Goal: Task Accomplishment & Management: Manage account settings

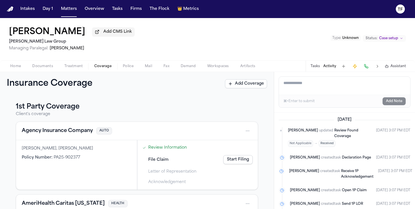
click at [47, 70] on span "button" at bounding box center [43, 69] width 28 height 1
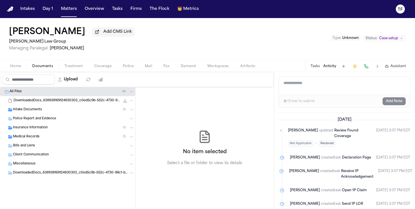
click at [31, 138] on span "Medical Records" at bounding box center [26, 137] width 27 height 5
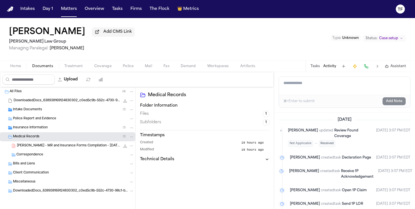
click at [33, 130] on div "Insurance Information ( 1 )" at bounding box center [73, 127] width 121 height 5
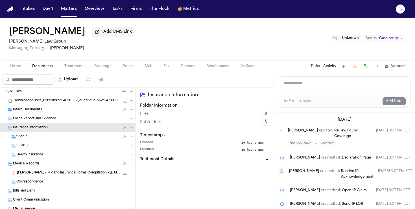
click at [31, 140] on div "1P or PIP ( 1 )" at bounding box center [75, 136] width 118 height 5
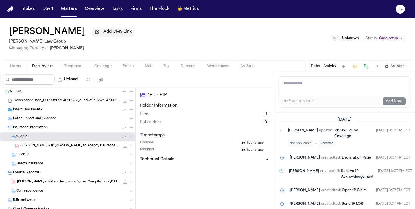
click at [123, 148] on icon "File: J. Fortunato - 1P LOR to Agency Insurance Company - 9.18.25" at bounding box center [125, 146] width 5 height 5
click at [50, 145] on span "[PERSON_NAME] - 1P [PERSON_NAME] to Agency Insurance Company - [DATE]" at bounding box center [70, 146] width 100 height 5
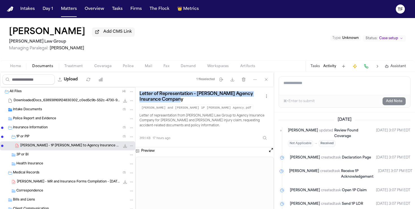
drag, startPoint x: 167, startPoint y: 103, endPoint x: 134, endPoint y: 97, distance: 33.2
click at [134, 97] on div "All Files ( 4 ) DownloadedDocs_638938169124830302_c0ed5c9b-552c-4730-98c1-b3530…" at bounding box center [137, 155] width 274 height 137
copy div "Letter of Representation – [PERSON_NAME] Agency Insurance Company"
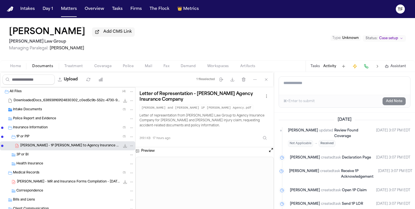
drag, startPoint x: 20, startPoint y: 147, endPoint x: 72, endPoint y: 147, distance: 52.3
click at [72, 147] on div "[PERSON_NAME] - 1P [PERSON_NAME] to Agency Insurance Company - [DATE] 319.1 KB …" at bounding box center [67, 146] width 135 height 9
click at [26, 150] on div "[PERSON_NAME] - 1P [PERSON_NAME] to Agency Insurance Company - [DATE] 319.1 KB …" at bounding box center [67, 146] width 135 height 9
click at [77, 147] on span "[PERSON_NAME] - 1P [PERSON_NAME] to Agency Insurance Company - [DATE]" at bounding box center [70, 146] width 100 height 5
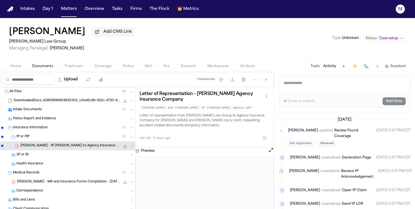
click at [77, 147] on span "[PERSON_NAME] - 1P [PERSON_NAME] to Agency Insurance Company - [DATE]" at bounding box center [70, 146] width 100 height 5
click at [230, 79] on icon "button" at bounding box center [232, 79] width 5 height 5
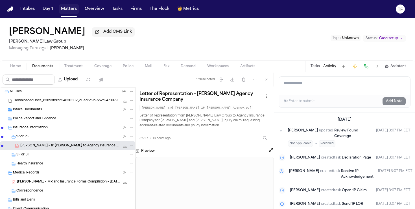
click at [72, 12] on button "Matters" at bounding box center [69, 9] width 20 height 10
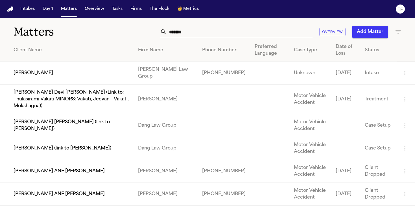
click at [210, 35] on input "*******" at bounding box center [240, 32] width 146 height 12
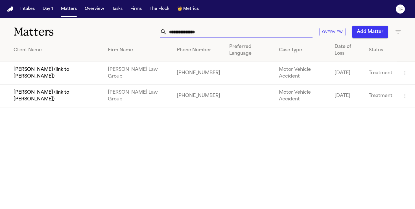
type input "**********"
click at [54, 85] on td "[PERSON_NAME] (link to [PERSON_NAME])" at bounding box center [51, 96] width 103 height 23
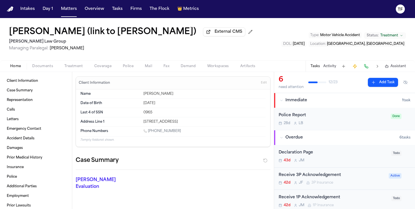
scroll to position [38, 0]
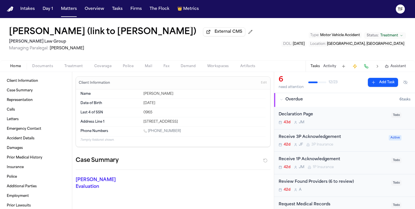
click at [335, 65] on button "Activity" at bounding box center [329, 66] width 13 height 5
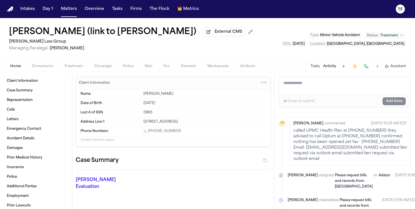
scroll to position [222, 0]
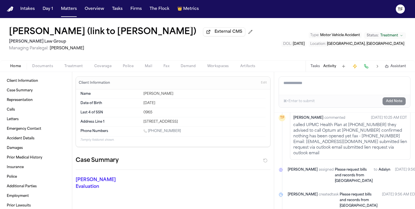
click at [315, 68] on button "Tasks" at bounding box center [315, 66] width 9 height 5
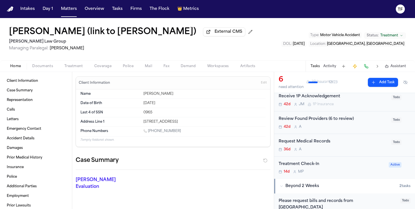
scroll to position [86, 0]
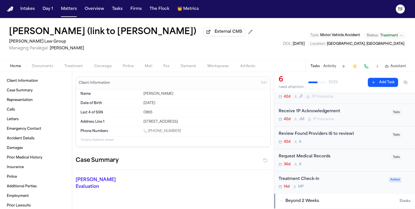
click at [315, 158] on div "Request Medical Records" at bounding box center [333, 157] width 109 height 6
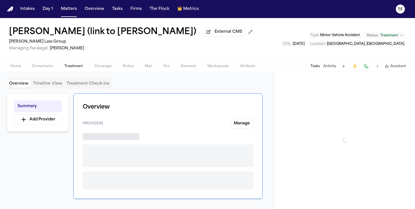
click at [63, 64] on button "Treatment" at bounding box center [74, 66] width 30 height 7
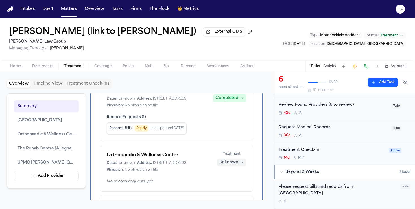
scroll to position [134, 0]
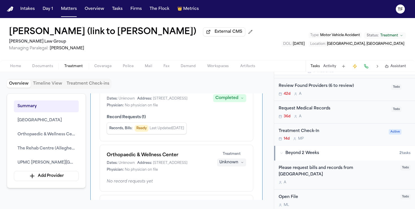
click at [313, 112] on div "Request Medical Records" at bounding box center [333, 109] width 109 height 6
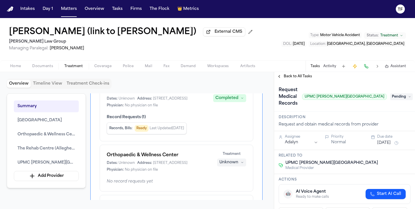
click at [289, 81] on div "Back to All Tasks" at bounding box center [344, 76] width 141 height 9
click at [286, 74] on div "Back to All Tasks" at bounding box center [344, 76] width 141 height 9
click at [286, 77] on span "Back to All Tasks" at bounding box center [298, 76] width 28 height 5
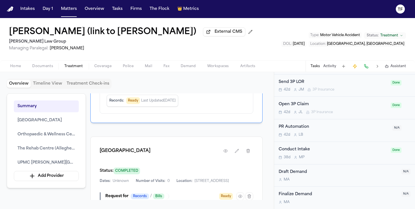
scroll to position [291, 0]
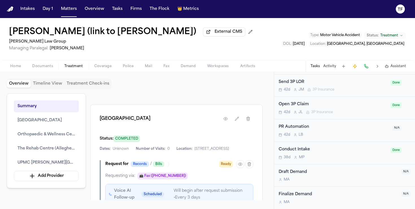
drag, startPoint x: 162, startPoint y: 140, endPoint x: 98, endPoint y: 140, distance: 64.1
click at [98, 140] on div "[GEOGRAPHIC_DATA] Status: COMPLETED Dates: Unknown Number of Visits: 0 Location…" at bounding box center [176, 198] width 172 height 186
copy h1 "[GEOGRAPHIC_DATA]"
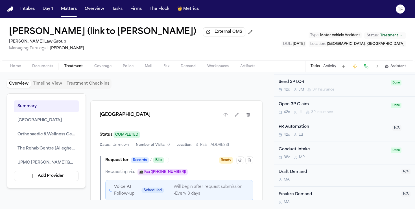
scroll to position [286, 0]
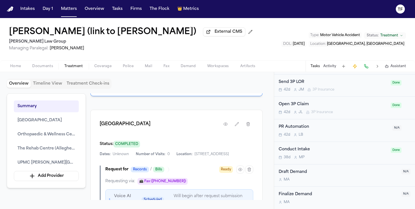
click at [315, 66] on button "Tasks" at bounding box center [315, 66] width 9 height 5
click at [317, 69] on button "Tasks" at bounding box center [315, 66] width 9 height 5
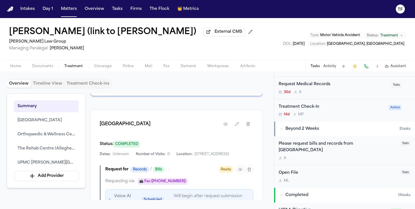
scroll to position [158, 0]
click at [310, 150] on div "Please request bills and records from [GEOGRAPHIC_DATA]" at bounding box center [338, 147] width 118 height 13
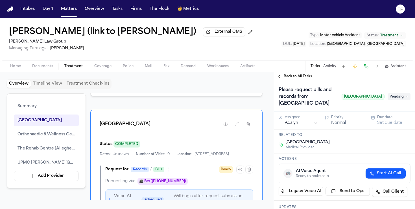
click at [285, 74] on div "Back to All Tasks" at bounding box center [344, 76] width 141 height 9
click at [285, 75] on span "Back to All Tasks" at bounding box center [298, 76] width 28 height 5
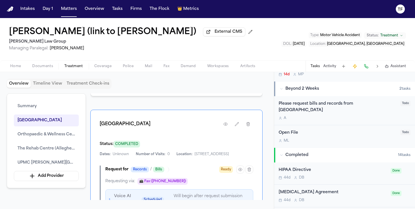
scroll to position [203, 0]
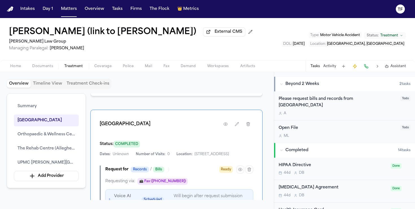
click at [305, 104] on div "Please request bills and records from [GEOGRAPHIC_DATA]" at bounding box center [338, 102] width 118 height 13
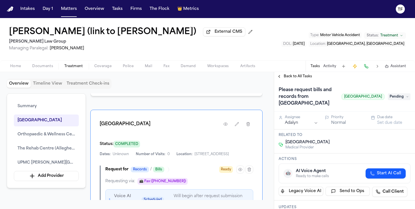
click at [381, 126] on button "Set due date" at bounding box center [389, 123] width 25 height 6
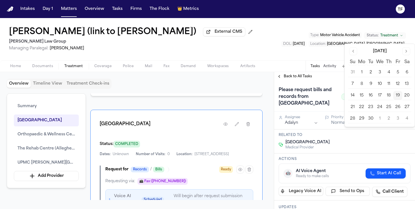
click at [398, 97] on button "19" at bounding box center [397, 95] width 9 height 9
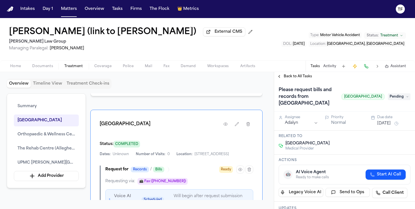
click at [385, 149] on div "[GEOGRAPHIC_DATA] Medical Provider" at bounding box center [345, 146] width 132 height 10
click at [294, 77] on span "Back to All Tasks" at bounding box center [298, 76] width 28 height 5
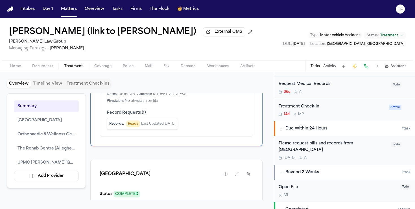
scroll to position [236, 0]
click at [373, 143] on div "Please request bills and records from [GEOGRAPHIC_DATA]" at bounding box center [333, 147] width 109 height 13
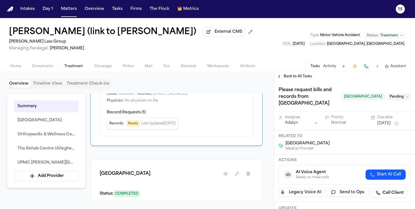
click at [394, 100] on span "Pending" at bounding box center [399, 96] width 23 height 7
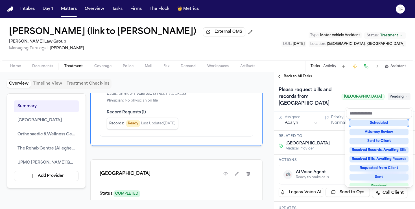
scroll to position [88, 0]
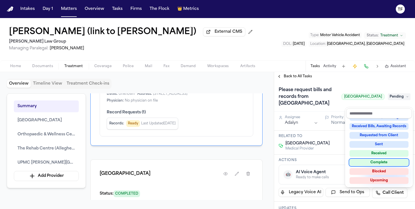
click at [385, 163] on div "Complete" at bounding box center [379, 162] width 59 height 7
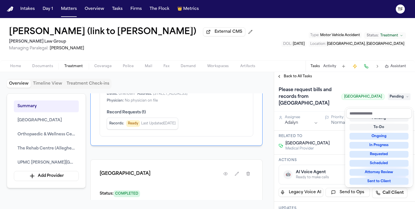
scroll to position [3, 0]
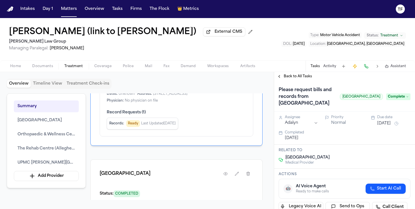
click at [282, 76] on button "Back to All Tasks" at bounding box center [294, 76] width 41 height 5
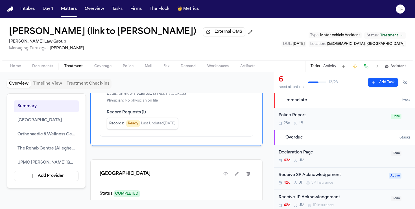
click at [50, 69] on span "Documents" at bounding box center [42, 66] width 21 height 5
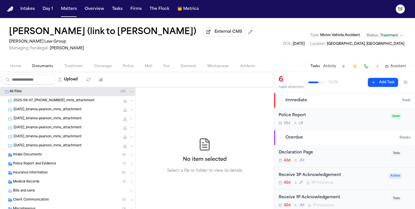
click at [49, 178] on div "Insurance Information ( 8 )" at bounding box center [67, 173] width 135 height 9
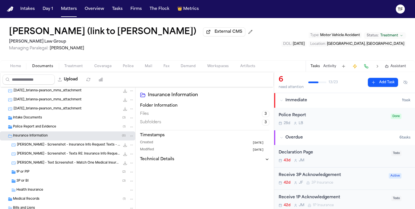
scroll to position [67, 0]
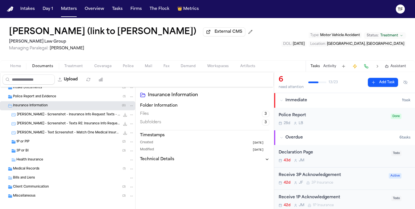
click at [25, 154] on span "3P or BI" at bounding box center [22, 151] width 12 height 5
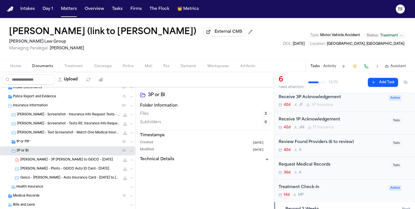
scroll to position [0, 0]
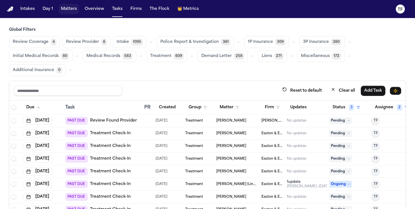
click at [65, 9] on button "Matters" at bounding box center [69, 9] width 20 height 10
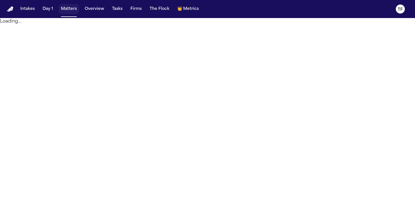
click at [62, 13] on button "Matters" at bounding box center [69, 9] width 20 height 10
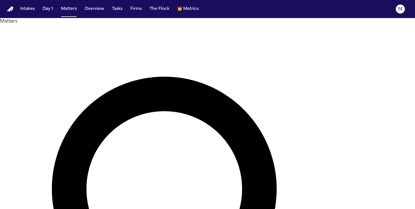
type input "*"
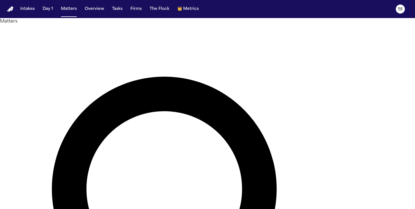
type input "**********"
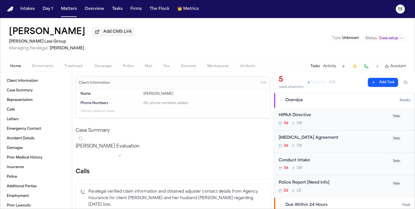
click at [130, 65] on span "Police" at bounding box center [128, 66] width 11 height 5
